Goal: Task Accomplishment & Management: Use online tool/utility

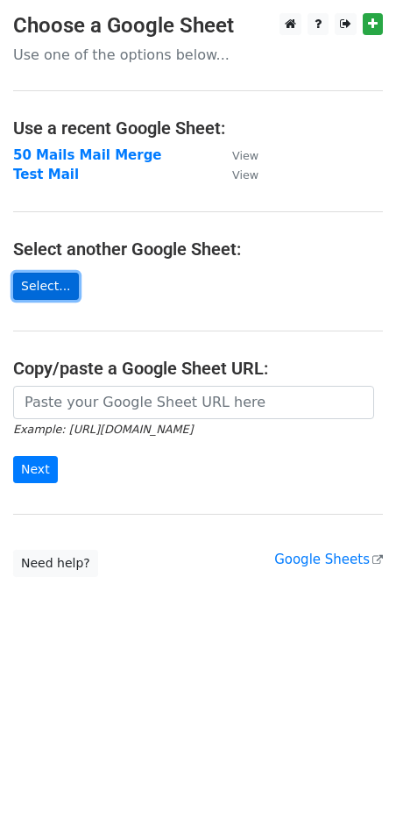
click at [57, 294] on link "Select..." at bounding box center [46, 286] width 66 height 27
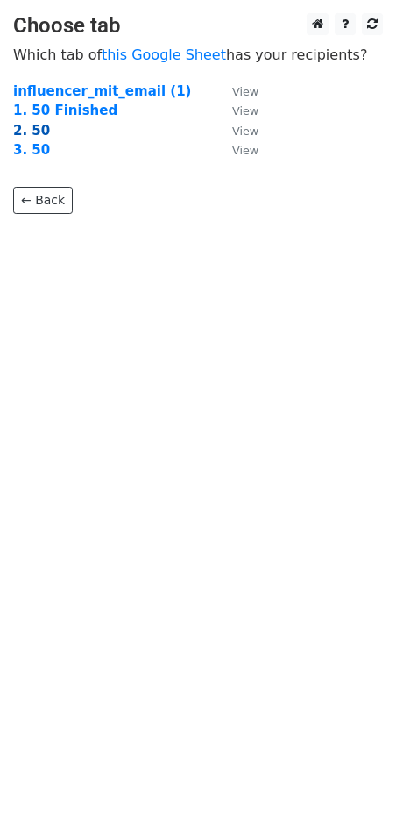
click at [33, 135] on strong "2. 50" at bounding box center [31, 131] width 37 height 16
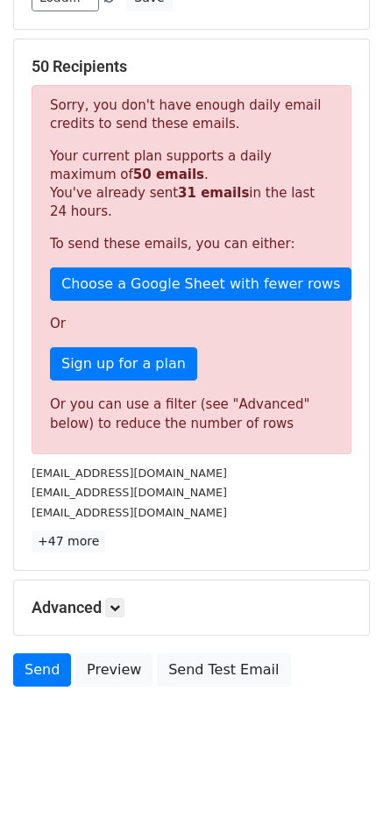
scroll to position [311, 0]
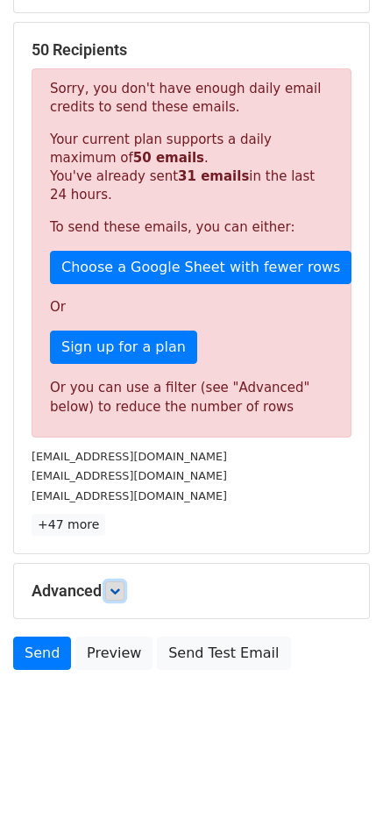
click at [117, 587] on icon at bounding box center [115, 590] width 11 height 11
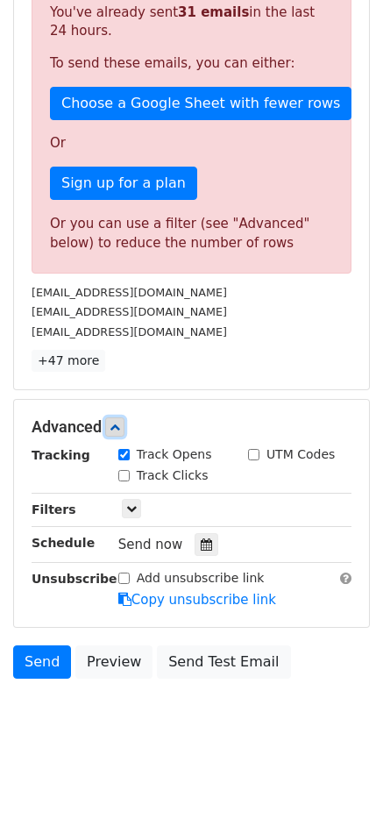
scroll to position [483, 0]
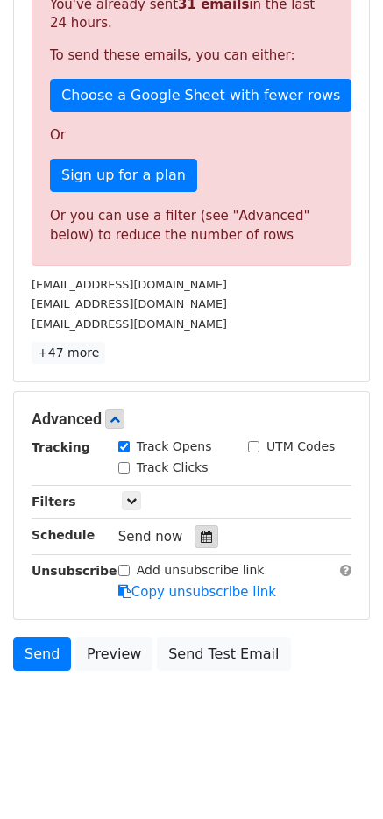
click at [195, 543] on div at bounding box center [207, 536] width 24 height 23
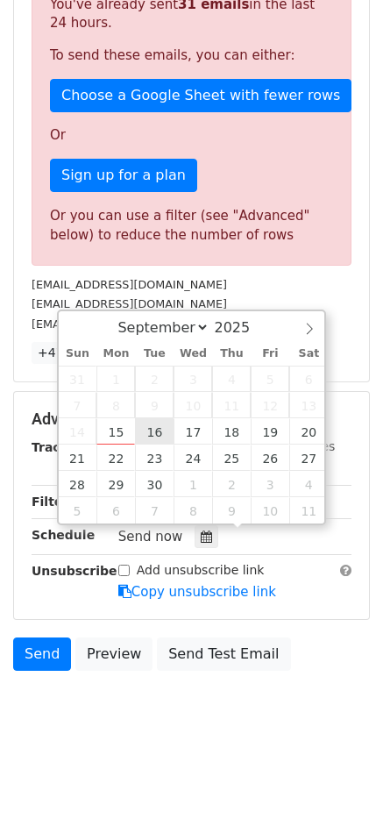
type input "2025-09-16 12:00"
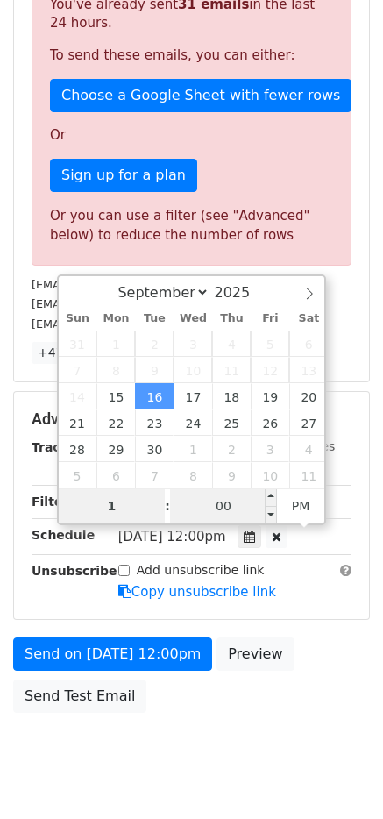
type input "1"
type input "2025-09-16 13:00"
type input "01"
click at [212, 506] on input "00" at bounding box center [223, 505] width 107 height 35
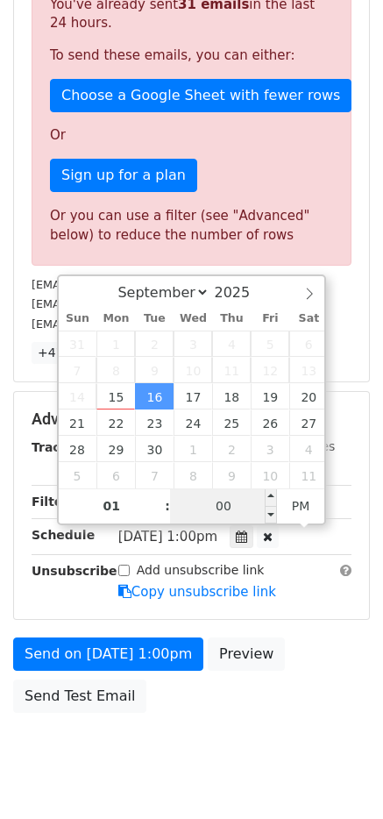
type input "1"
type input "2025-09-16 13:01"
click at [341, 321] on div "baileywynnee@gmail.com" at bounding box center [191, 324] width 346 height 20
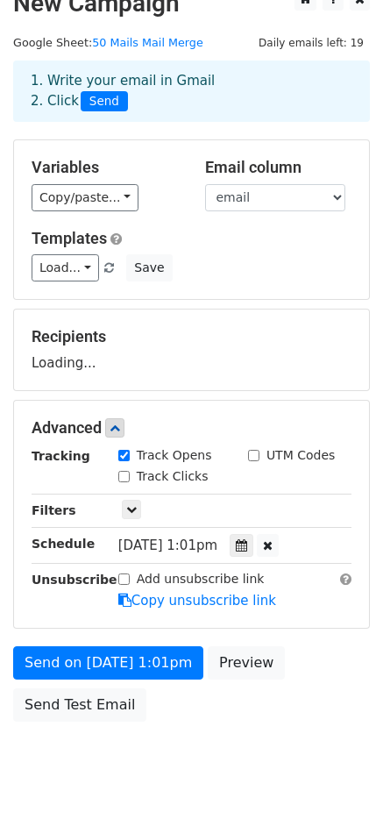
scroll to position [0, 0]
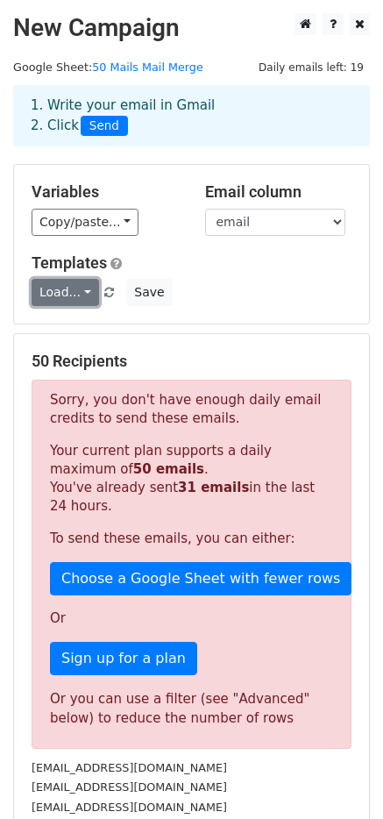
click at [79, 295] on link "Load..." at bounding box center [65, 292] width 67 height 27
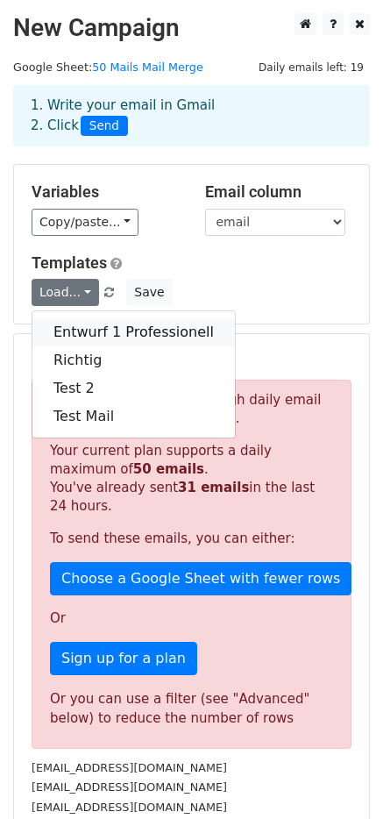
click at [95, 335] on link "Entwurf 1 Professionell" at bounding box center [133, 332] width 202 height 28
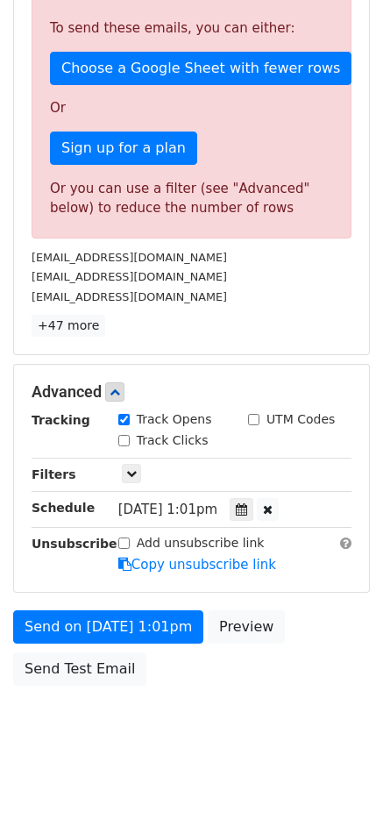
scroll to position [525, 0]
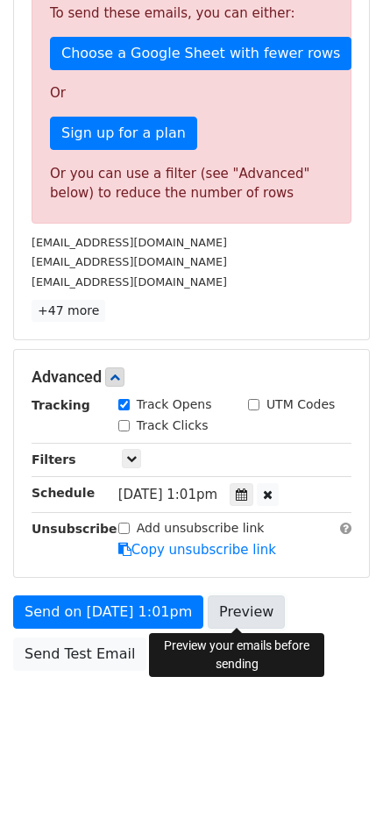
click at [236, 602] on link "Preview" at bounding box center [246, 611] width 77 height 33
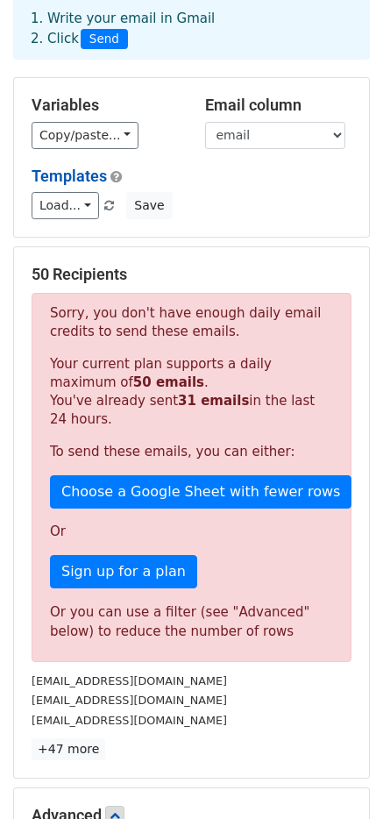
scroll to position [0, 0]
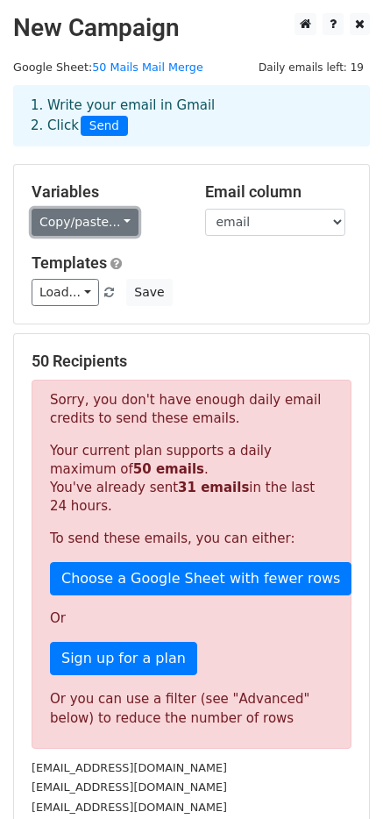
click at [113, 230] on link "Copy/paste..." at bounding box center [85, 222] width 107 height 27
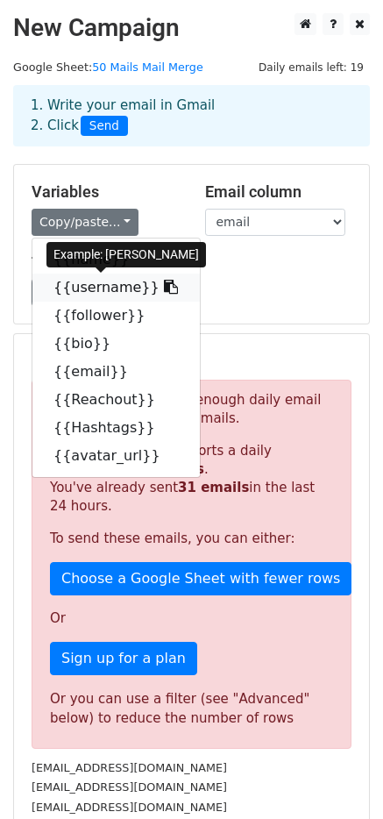
click at [103, 283] on link "{{username}}" at bounding box center [115, 287] width 167 height 28
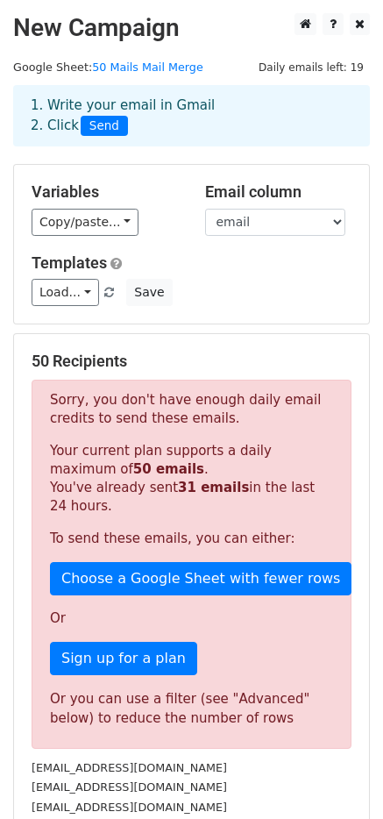
click at [198, 287] on div "Load... Entwurf 1 Professionell Richtig Test 2 Test Mail Save" at bounding box center [191, 292] width 346 height 27
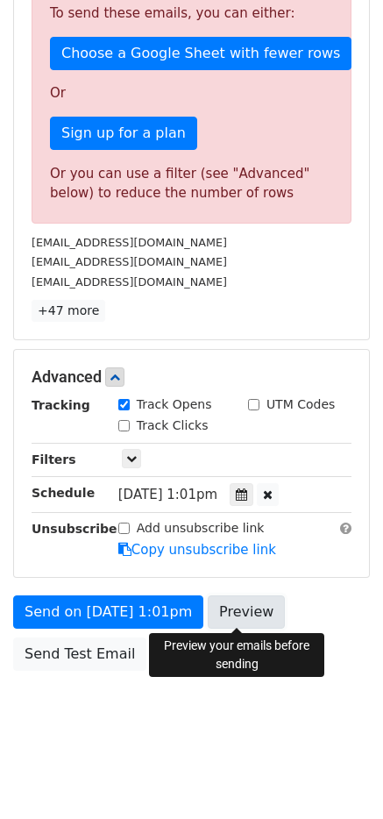
click at [230, 617] on link "Preview" at bounding box center [246, 611] width 77 height 33
click at [230, 622] on link "Preview" at bounding box center [246, 611] width 77 height 33
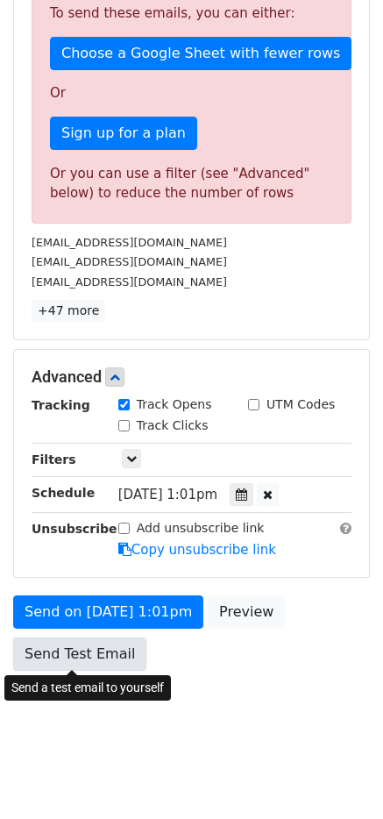
click at [69, 645] on link "Send Test Email" at bounding box center [79, 653] width 133 height 33
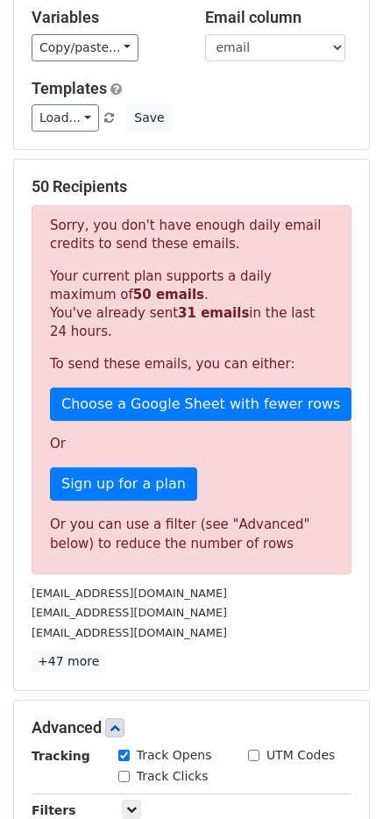
scroll to position [0, 0]
